Goal: Task Accomplishment & Management: Use online tool/utility

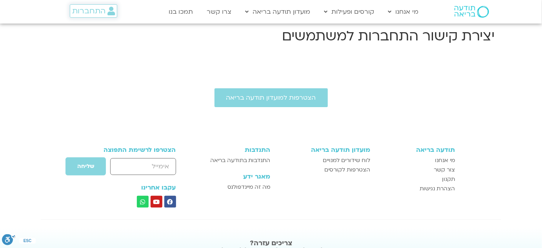
click at [98, 7] on span "התחברות" at bounding box center [88, 11] width 33 height 9
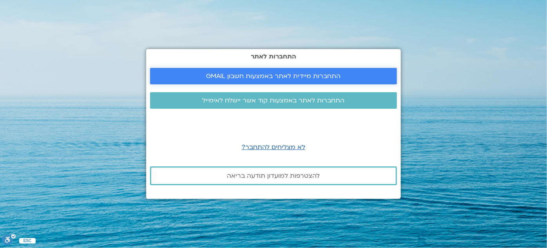
click at [215, 71] on link "התחברות מיידית לאתר באמצעות חשבון GMAIL" at bounding box center [273, 76] width 247 height 16
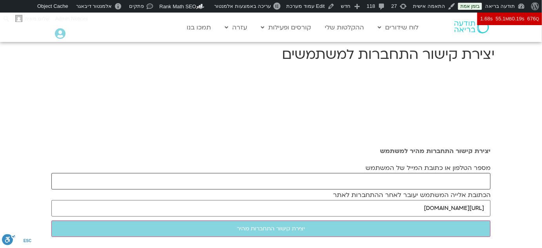
click at [341, 180] on input "מספר הטלפון או כתובת המייל של המשתמש" at bounding box center [270, 181] width 439 height 16
drag, startPoint x: 132, startPoint y: 5, endPoint x: 157, endPoint y: 89, distance: 87.6
click at [157, 89] on div "יצירת קישור התחברות מהיר למשתמש מספר הטלפון או כתובת המייל של המשתמש הכתובת אלי…" at bounding box center [270, 194] width 447 height 248
click at [356, 178] on input "מספר הטלפון או כתובת המייל של המשתמש" at bounding box center [270, 181] width 439 height 16
paste input "yael.segal75@gmail.com"
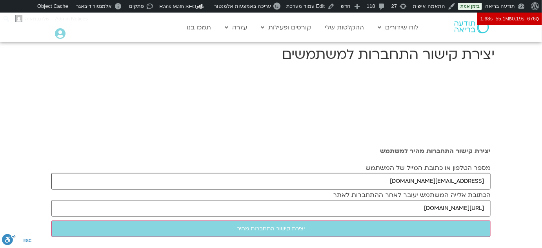
type input "yael.segal75@gmail.com"
click at [51, 220] on input "יצירת קישור התחברות מהיר" at bounding box center [270, 228] width 439 height 16
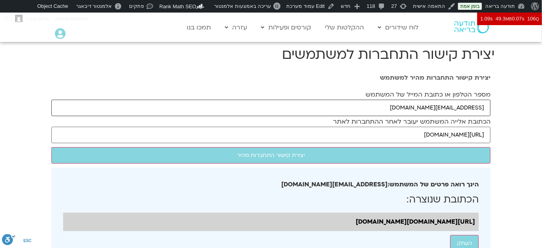
click at [432, 107] on input "yael.segal75@gmail.com" at bounding box center [270, 108] width 439 height 16
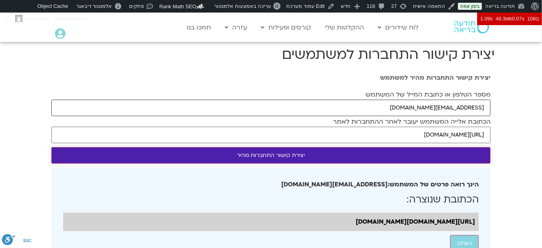
type input "[EMAIL_ADDRESS][DOMAIN_NAME]"
click at [348, 159] on input "יצירת קישור התחברות מהיר" at bounding box center [270, 155] width 439 height 16
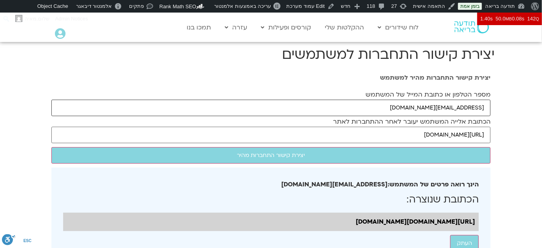
click at [403, 105] on input "[EMAIL_ADDRESS][DOMAIN_NAME]" at bounding box center [270, 108] width 439 height 16
